Goal: Check status: Check status

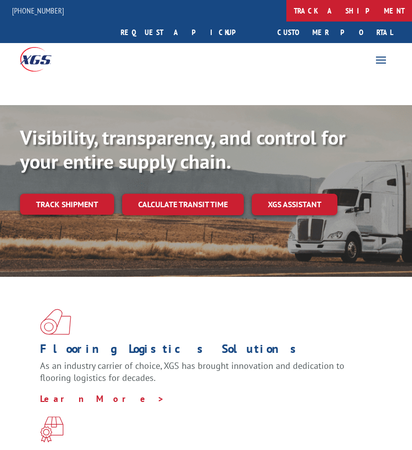
click at [286, 15] on link "track a shipment" at bounding box center [349, 11] width 126 height 22
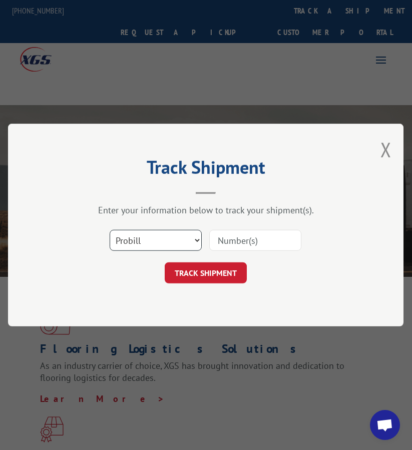
click at [155, 248] on select "Select category... Probill BOL PO" at bounding box center [156, 240] width 92 height 21
select select "bol"
click at [110, 230] on select "Select category... Probill BOL PO" at bounding box center [156, 240] width 92 height 21
click at [234, 241] on input at bounding box center [255, 240] width 92 height 21
paste input "FPX00327121"
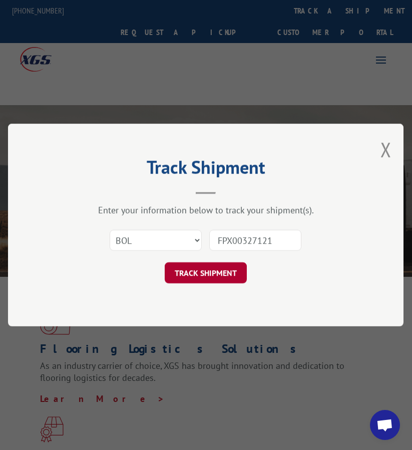
type input "FPX00327121"
click at [219, 276] on button "TRACK SHIPMENT" at bounding box center [206, 272] width 82 height 21
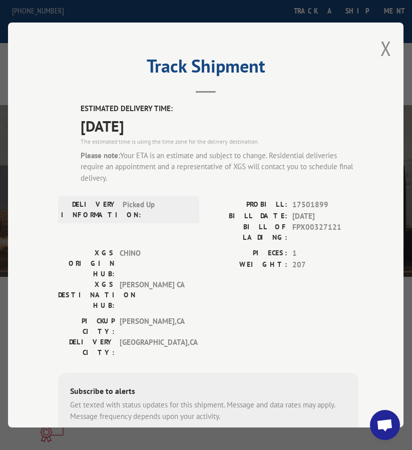
click at [300, 203] on span "17501899" at bounding box center [326, 205] width 66 height 12
copy span "17501899"
click at [381, 47] on button "Close modal" at bounding box center [386, 48] width 11 height 27
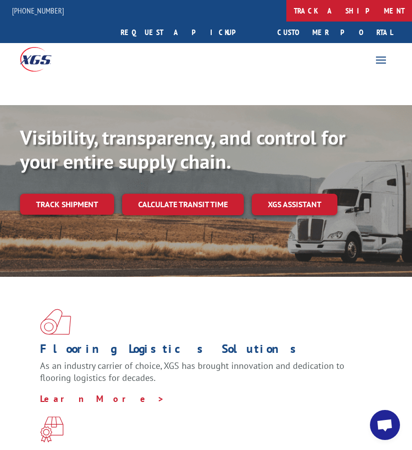
click at [286, 12] on link "track a shipment" at bounding box center [349, 11] width 126 height 22
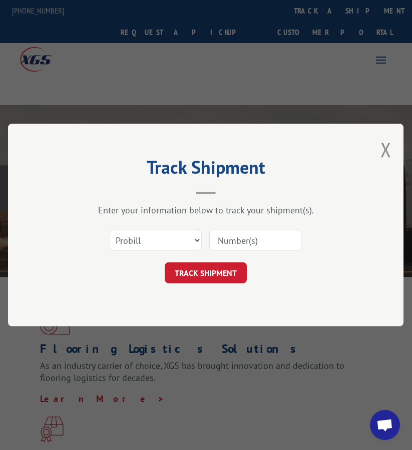
click at [242, 244] on input at bounding box center [255, 240] width 92 height 21
paste input "FPX00326810"
type input "FPX00326810"
drag, startPoint x: 193, startPoint y: 237, endPoint x: 186, endPoint y: 245, distance: 10.6
click at [193, 237] on select "Select category... Probill BOL PO" at bounding box center [156, 240] width 92 height 21
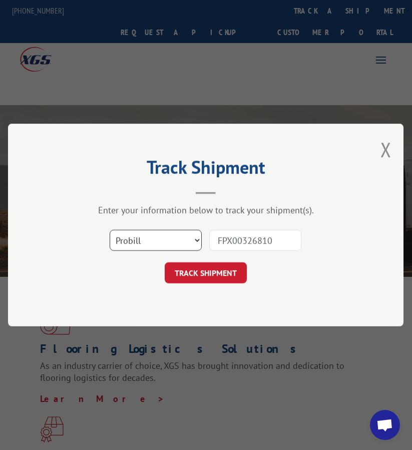
select select "bol"
click at [110, 230] on select "Select category... Probill BOL PO" at bounding box center [156, 240] width 92 height 21
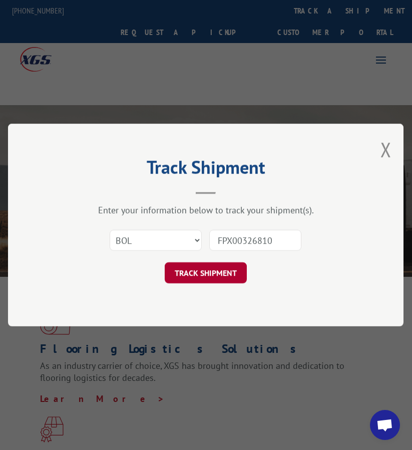
click at [213, 272] on button "TRACK SHIPMENT" at bounding box center [206, 272] width 82 height 21
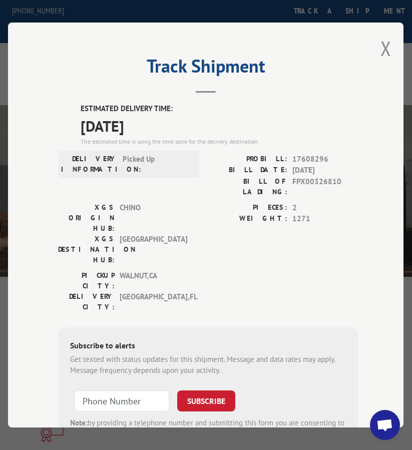
click at [302, 154] on span "17608296" at bounding box center [326, 160] width 66 height 12
copy span "17608296"
click at [390, 60] on div "Track Shipment ESTIMATED DELIVERY TIME: [DATE] The estimated time is using the …" at bounding box center [206, 225] width 396 height 405
click at [381, 47] on button "Close modal" at bounding box center [386, 48] width 11 height 27
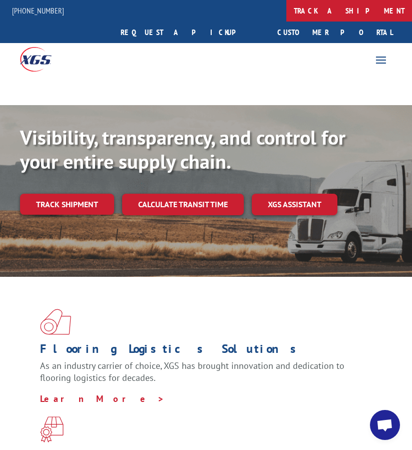
click at [286, 5] on link "track a shipment" at bounding box center [349, 11] width 126 height 22
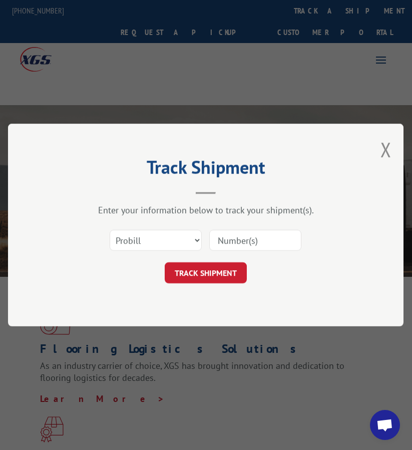
click at [253, 231] on input at bounding box center [255, 240] width 92 height 21
paste input "FPX00327057"
type input "FPX00327057"
drag, startPoint x: 174, startPoint y: 239, endPoint x: 173, endPoint y: 246, distance: 7.2
click at [174, 239] on select "Select category... Probill BOL PO" at bounding box center [156, 240] width 92 height 21
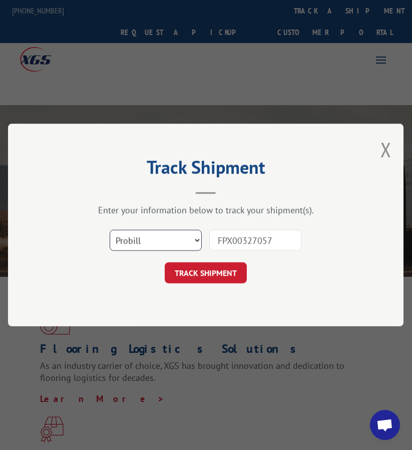
select select "bol"
click at [110, 230] on select "Select category... Probill BOL PO" at bounding box center [156, 240] width 92 height 21
drag, startPoint x: 190, startPoint y: 270, endPoint x: 254, endPoint y: 253, distance: 66.9
click at [190, 270] on button "TRACK SHIPMENT" at bounding box center [206, 272] width 82 height 21
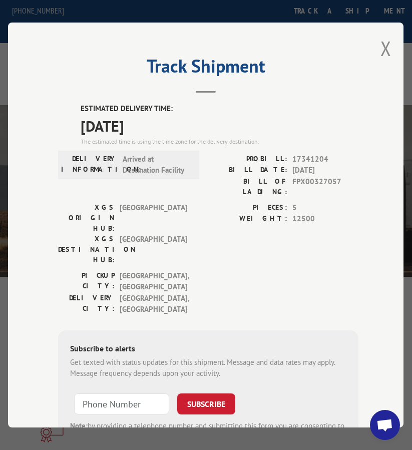
click at [299, 158] on span "17341204" at bounding box center [326, 160] width 66 height 12
click at [297, 158] on span "17341204" at bounding box center [326, 160] width 66 height 12
copy span "17341204"
click at [381, 56] on button "Close modal" at bounding box center [386, 48] width 11 height 27
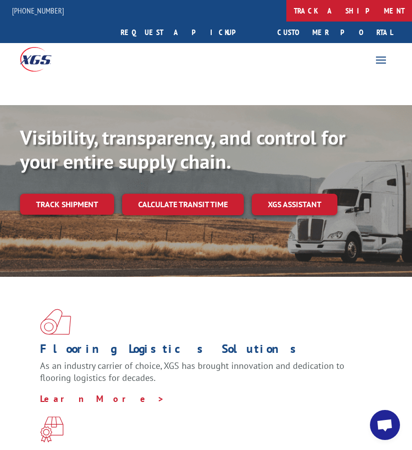
click at [286, 7] on link "track a shipment" at bounding box center [349, 11] width 126 height 22
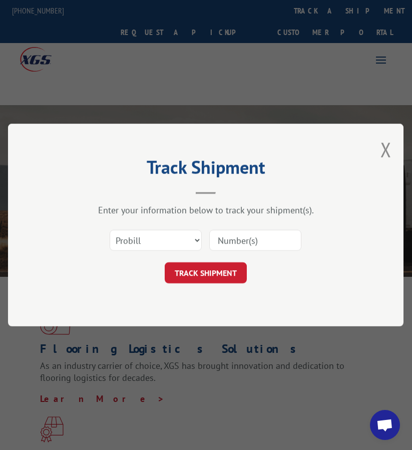
click at [240, 250] on input at bounding box center [255, 240] width 92 height 21
paste input "FPX00327165"
type input "FPX00327165"
click at [153, 240] on select "Select category... Probill BOL PO" at bounding box center [156, 240] width 92 height 21
select select "bol"
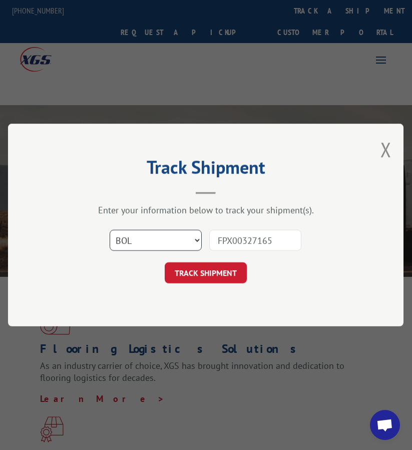
click at [110, 230] on select "Select category... Probill BOL PO" at bounding box center [156, 240] width 92 height 21
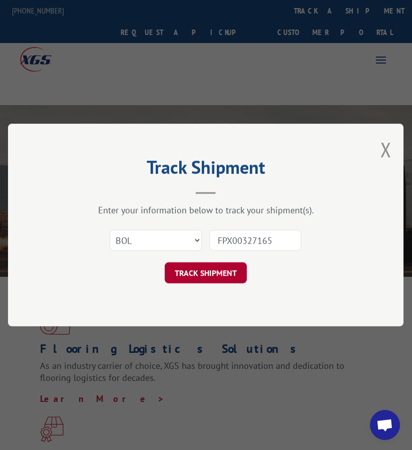
click at [206, 274] on button "TRACK SHIPMENT" at bounding box center [206, 272] width 82 height 21
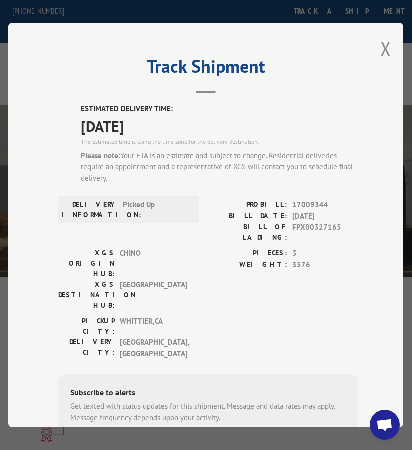
click at [313, 200] on span "17009344" at bounding box center [326, 205] width 66 height 12
copy span "17009344"
click at [385, 45] on button "Close modal" at bounding box center [386, 48] width 11 height 27
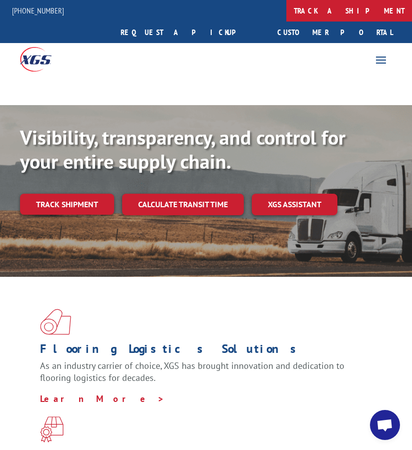
click at [286, 18] on link "track a shipment" at bounding box center [349, 11] width 126 height 22
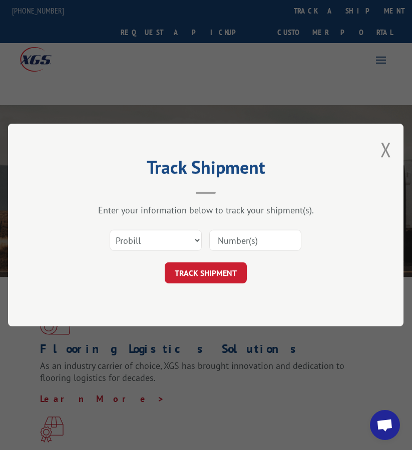
drag, startPoint x: 242, startPoint y: 238, endPoint x: 233, endPoint y: 238, distance: 9.0
click at [242, 238] on input at bounding box center [255, 240] width 92 height 21
paste input "FPX00327199"
type input "FPX00327199"
click at [171, 234] on select "Select category... Probill BOL PO" at bounding box center [156, 240] width 92 height 21
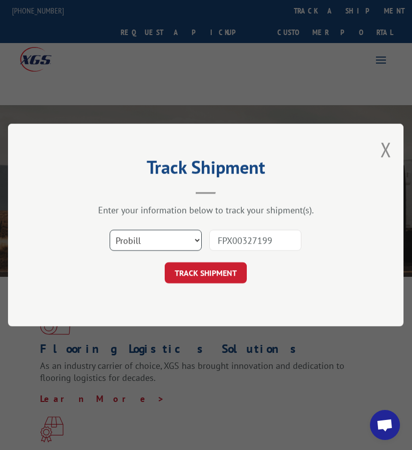
select select "bol"
click at [110, 230] on select "Select category... Probill BOL PO" at bounding box center [156, 240] width 92 height 21
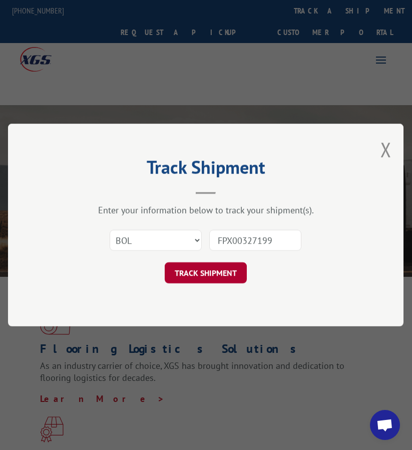
click at [223, 278] on button "TRACK SHIPMENT" at bounding box center [206, 272] width 82 height 21
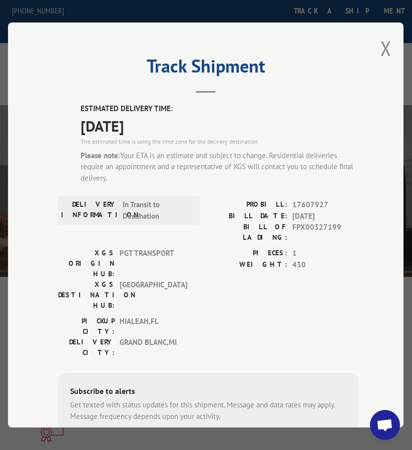
click at [310, 199] on span "17607927" at bounding box center [326, 205] width 66 height 12
copy span "17607927"
click at [381, 45] on button "Close modal" at bounding box center [386, 48] width 11 height 27
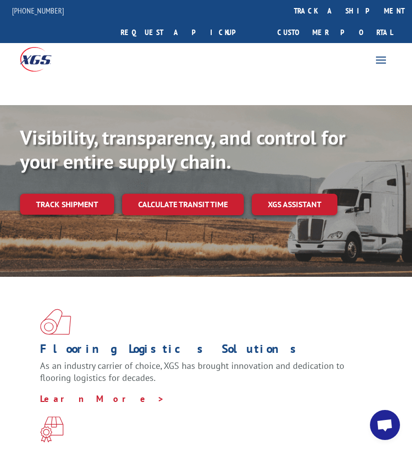
drag, startPoint x: 192, startPoint y: 6, endPoint x: 193, endPoint y: 11, distance: 5.0
click at [286, 6] on link "track a shipment" at bounding box center [349, 11] width 126 height 22
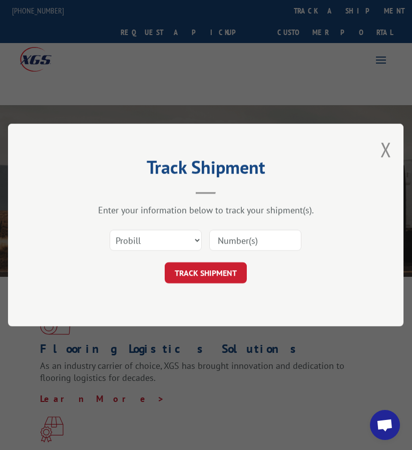
click at [256, 251] on input at bounding box center [255, 240] width 92 height 21
paste input "FPX00327440"
type input "FPX00327440"
click at [168, 240] on select "Select category... Probill BOL PO" at bounding box center [156, 240] width 92 height 21
select select "bol"
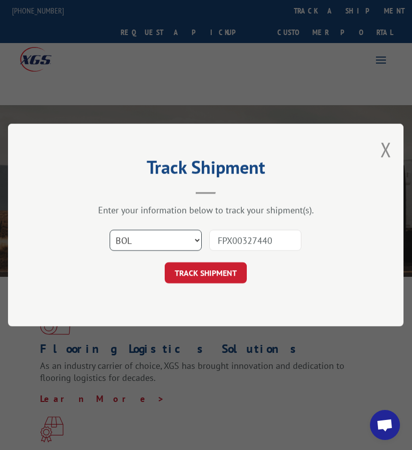
click at [110, 230] on select "Select category... Probill BOL PO" at bounding box center [156, 240] width 92 height 21
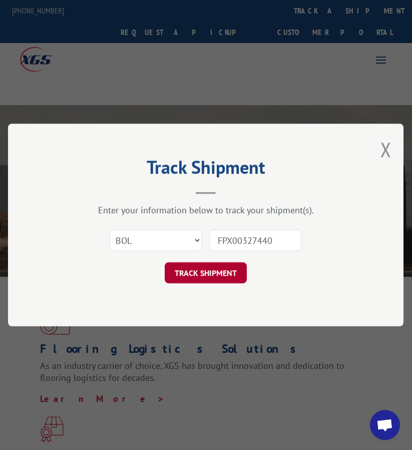
click at [180, 275] on button "TRACK SHIPMENT" at bounding box center [206, 272] width 82 height 21
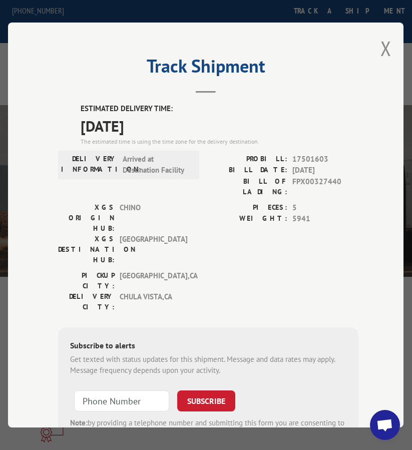
click at [306, 159] on span "17501603" at bounding box center [326, 160] width 66 height 12
copy span "17501603"
click at [373, 46] on div "Track Shipment ESTIMATED DELIVERY TIME: [DATE] The estimated time is using the …" at bounding box center [206, 225] width 396 height 405
click at [381, 44] on button "Close modal" at bounding box center [386, 48] width 11 height 27
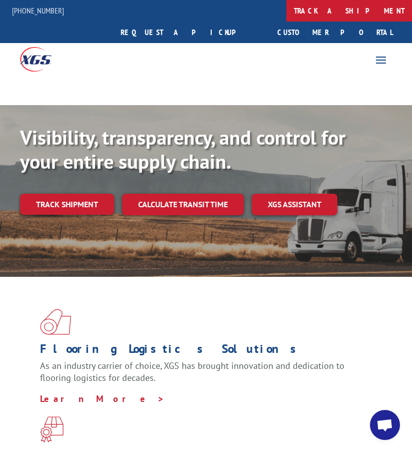
click at [286, 11] on link "track a shipment" at bounding box center [349, 11] width 126 height 22
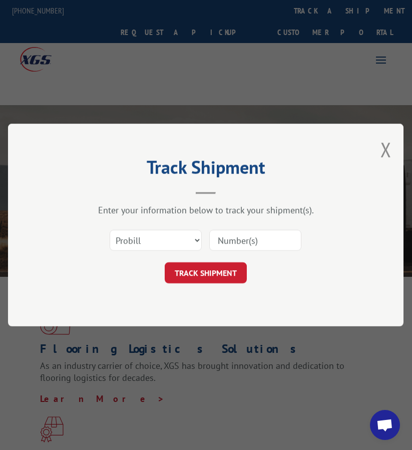
click at [245, 243] on input at bounding box center [255, 240] width 92 height 21
paste input "FPX00327552"
type input "FPX00327552"
drag, startPoint x: 162, startPoint y: 230, endPoint x: 165, endPoint y: 235, distance: 5.6
click at [164, 232] on select "Select category... Probill BOL PO" at bounding box center [156, 240] width 92 height 21
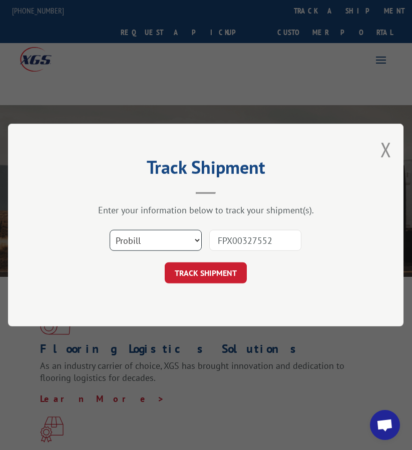
select select "bol"
click at [110, 230] on select "Select category... Probill BOL PO" at bounding box center [156, 240] width 92 height 21
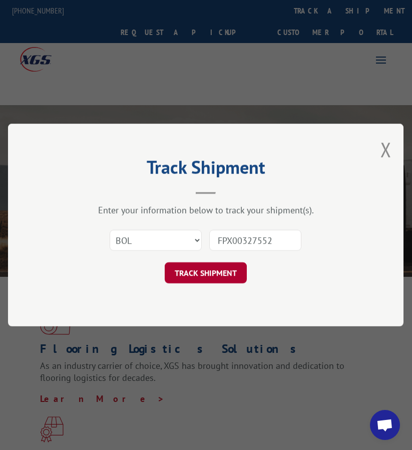
click at [205, 279] on button "TRACK SHIPMENT" at bounding box center [206, 272] width 82 height 21
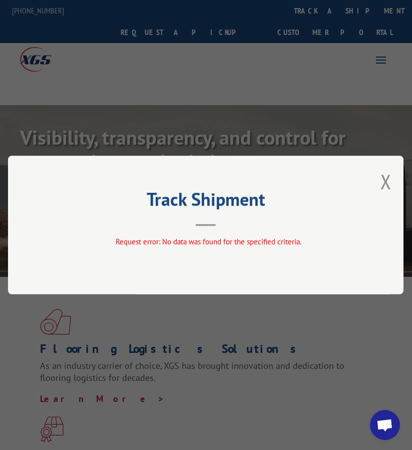
drag, startPoint x: 394, startPoint y: 183, endPoint x: 337, endPoint y: 163, distance: 60.3
click at [392, 183] on button "Close modal" at bounding box center [386, 181] width 11 height 27
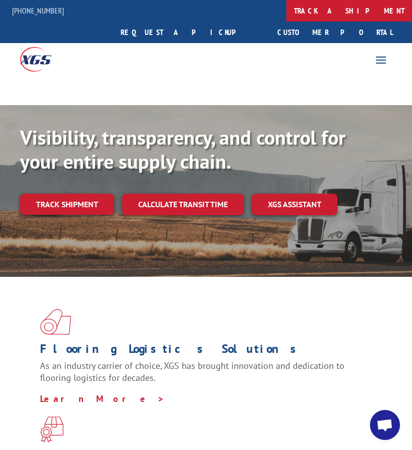
click at [286, 13] on link "track a shipment" at bounding box center [349, 11] width 126 height 22
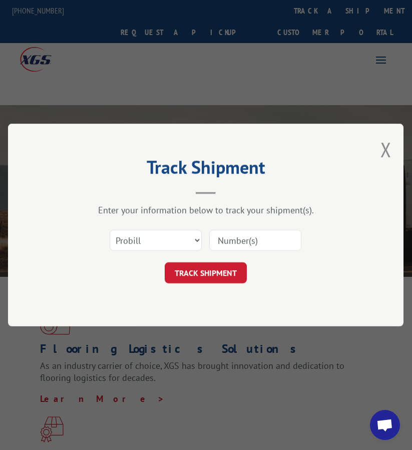
drag, startPoint x: 252, startPoint y: 236, endPoint x: 225, endPoint y: 237, distance: 27.6
click at [252, 236] on input at bounding box center [255, 240] width 92 height 21
paste input "FPX00327552"
type input "FPX00327552"
click at [175, 244] on select "Select category... Probill BOL PO" at bounding box center [156, 240] width 92 height 21
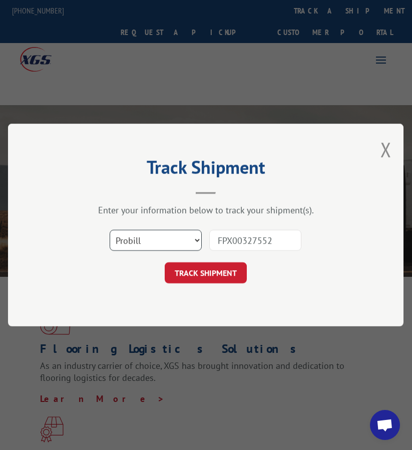
select select "bol"
click at [110, 230] on select "Select category... Probill BOL PO" at bounding box center [156, 240] width 92 height 21
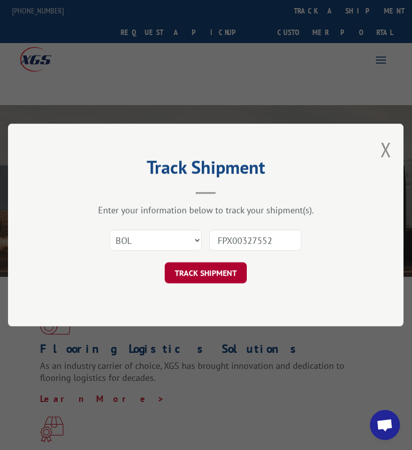
click at [204, 269] on button "TRACK SHIPMENT" at bounding box center [206, 272] width 82 height 21
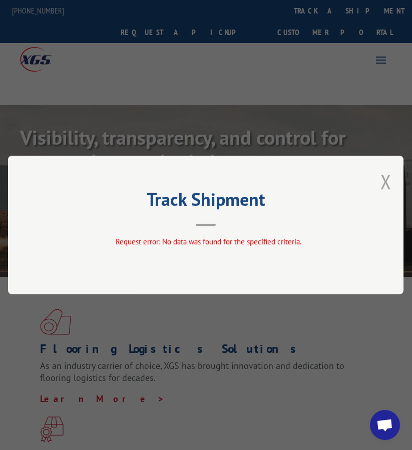
click at [391, 186] on button "Close modal" at bounding box center [386, 181] width 11 height 27
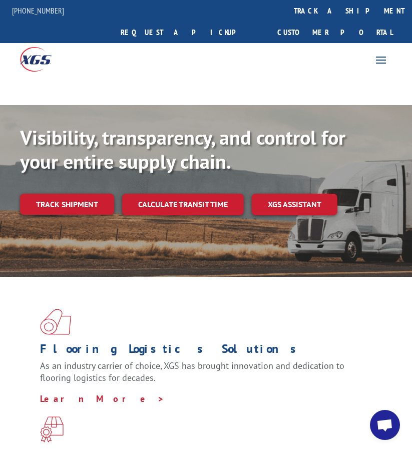
click at [379, 424] on span "Open chat" at bounding box center [385, 426] width 17 height 14
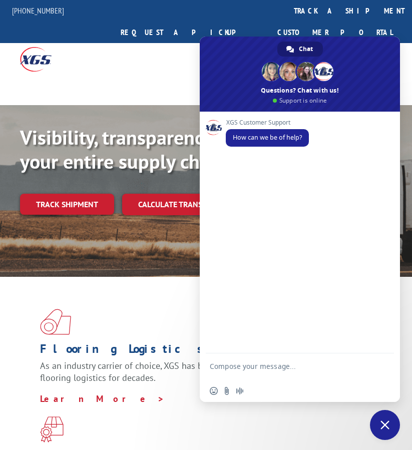
click at [281, 364] on textarea "Compose your message..." at bounding box center [289, 371] width 158 height 18
paste textarea "i just need to know if this shipment was picked up"
type textarea "i just need to know if this shipment was picked up"
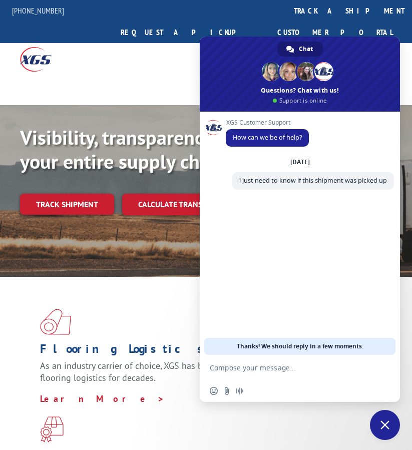
click at [289, 366] on textarea "Compose your message..." at bounding box center [289, 368] width 158 height 9
paste textarea "PU00065545"
type textarea "PU00065545"
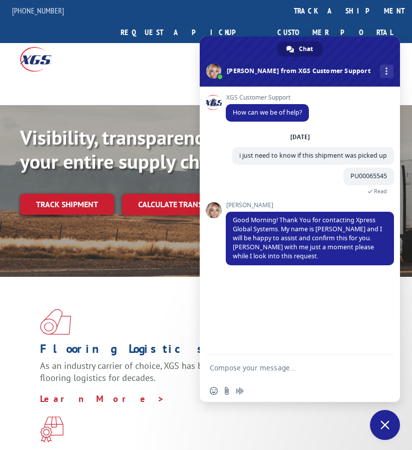
click at [311, 375] on form at bounding box center [289, 368] width 158 height 27
click at [312, 368] on textarea "Compose your message..." at bounding box center [289, 368] width 158 height 9
type textarea "thanks"
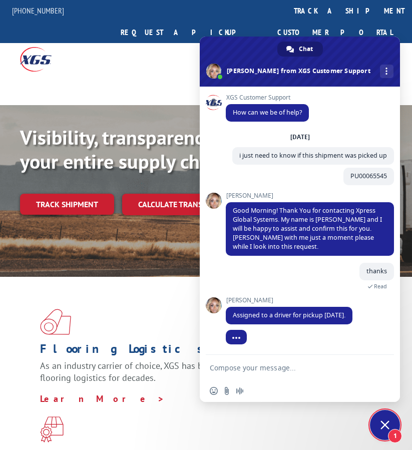
scroll to position [10, 0]
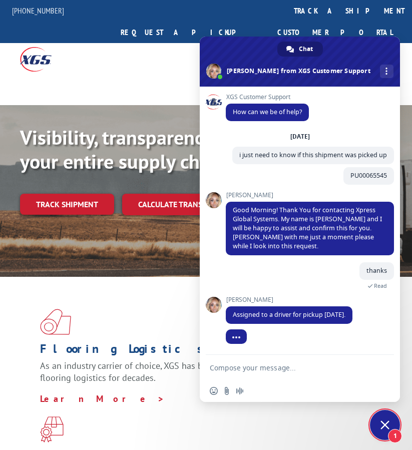
click at [276, 370] on textarea "Compose your message..." at bounding box center [289, 368] width 158 height 9
paste textarea "thank you very much for your help, have a good day."
type textarea "thank you very much for your help, have a good day."
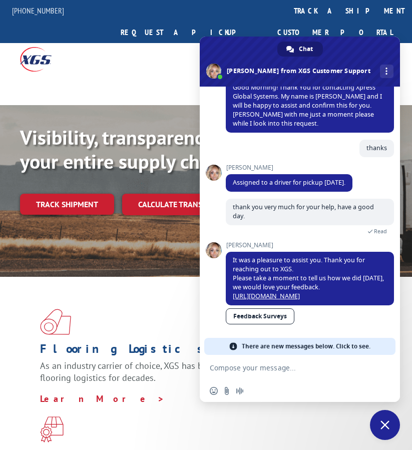
scroll to position [124, 0]
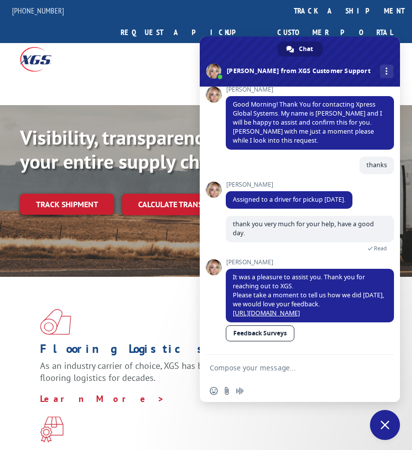
click at [383, 431] on span "Close chat" at bounding box center [385, 425] width 30 height 30
